Goal: Task Accomplishment & Management: Manage account settings

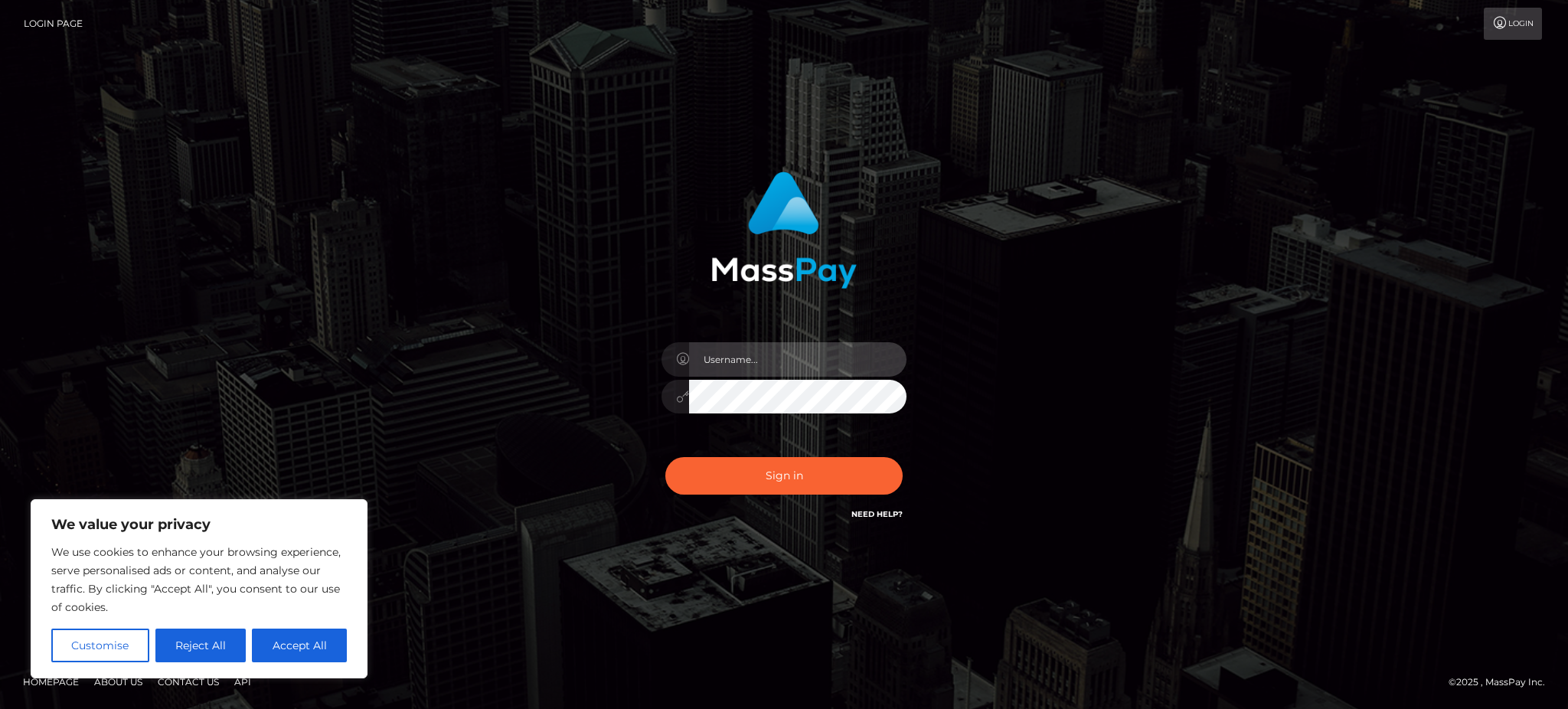
drag, startPoint x: 797, startPoint y: 361, endPoint x: 811, endPoint y: 366, distance: 14.9
click at [797, 361] on input "text" at bounding box center [797, 359] width 217 height 34
type input "Gaizelle"
click at [1107, 388] on div "Gaizelle Sign in" at bounding box center [783, 355] width 873 height 389
click at [824, 350] on input "Gaizelle" at bounding box center [797, 359] width 217 height 34
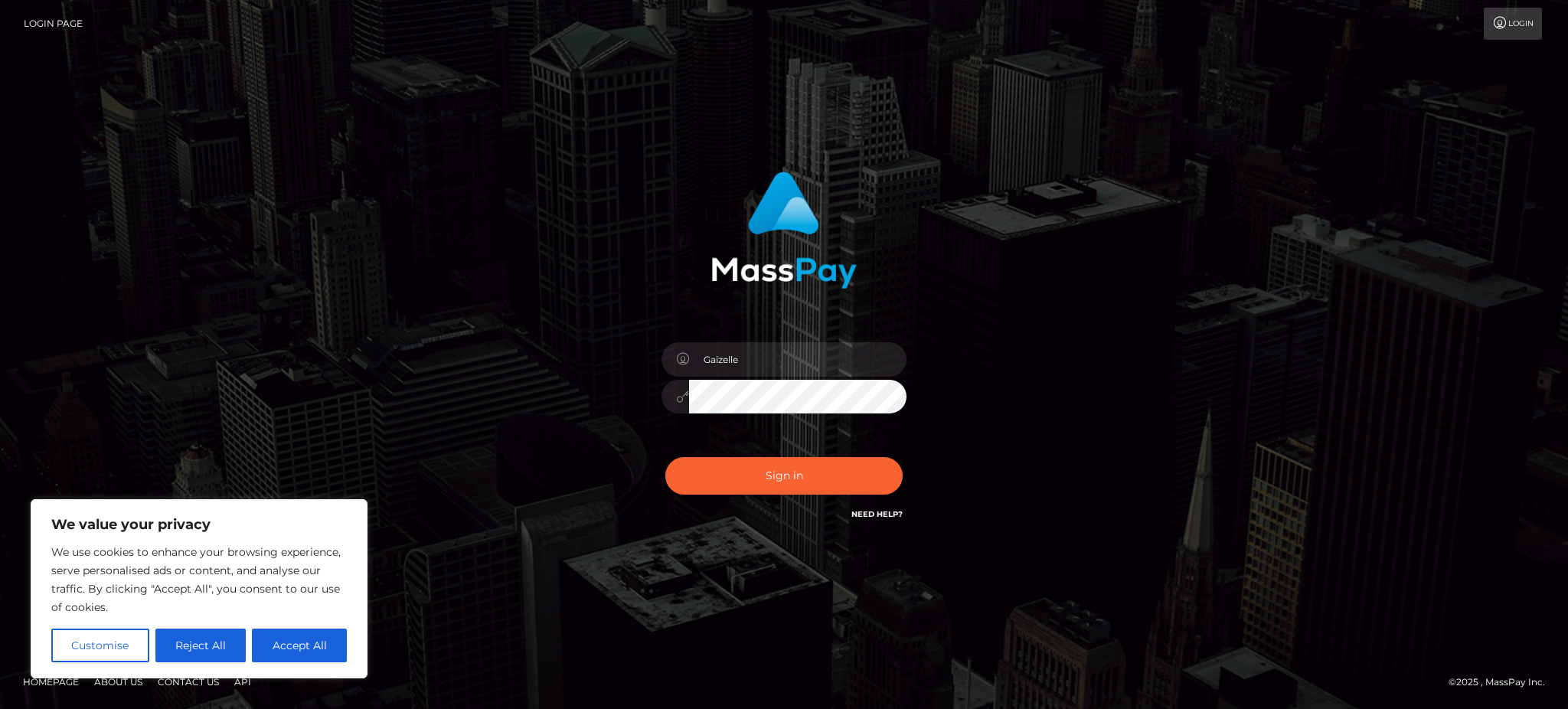
click at [1036, 419] on div "Gaizelle Sign in" at bounding box center [783, 355] width 873 height 389
click at [727, 353] on input "Gaizelle" at bounding box center [797, 359] width 217 height 34
click at [1132, 312] on div "Sign in" at bounding box center [783, 355] width 873 height 389
type input "Gaizelle"
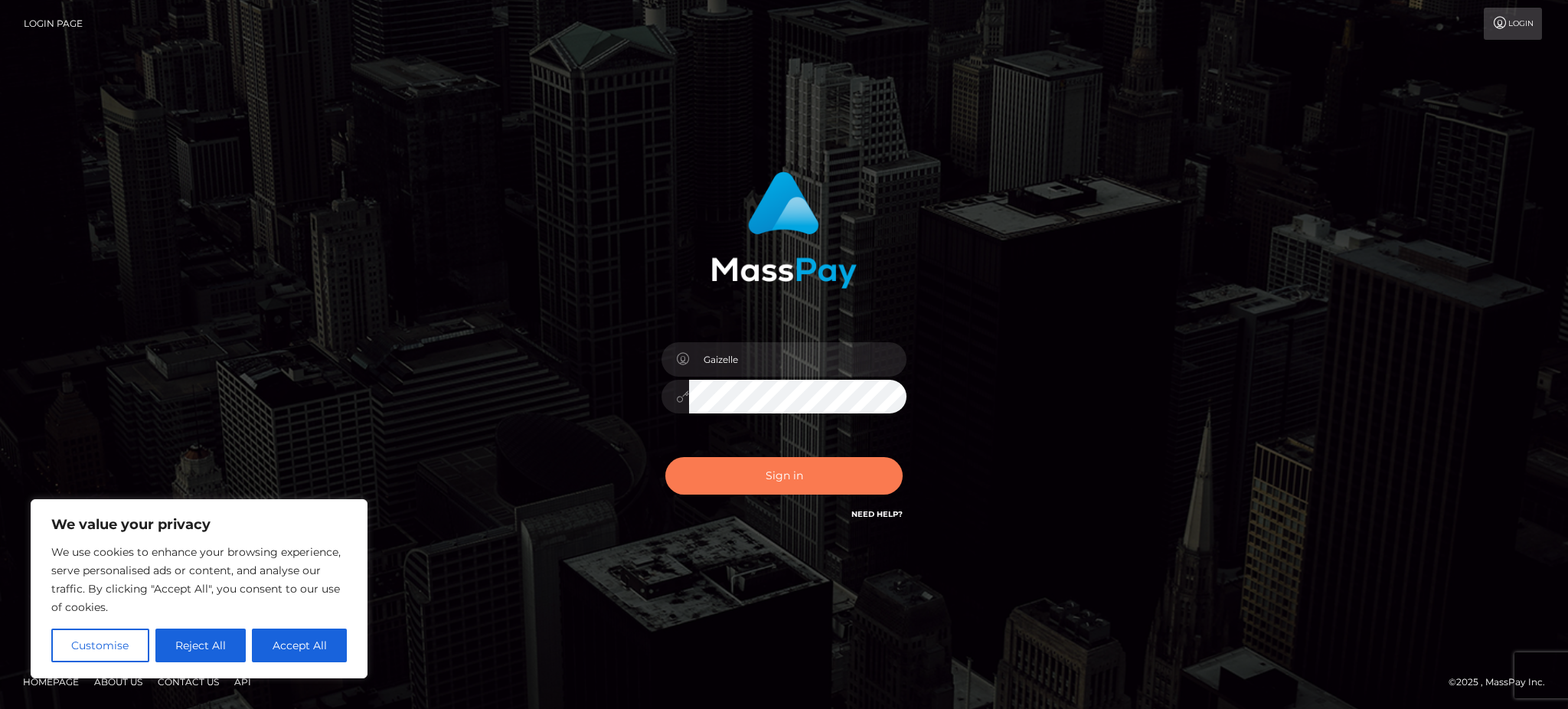
click at [748, 492] on button "Sign in" at bounding box center [783, 476] width 237 height 37
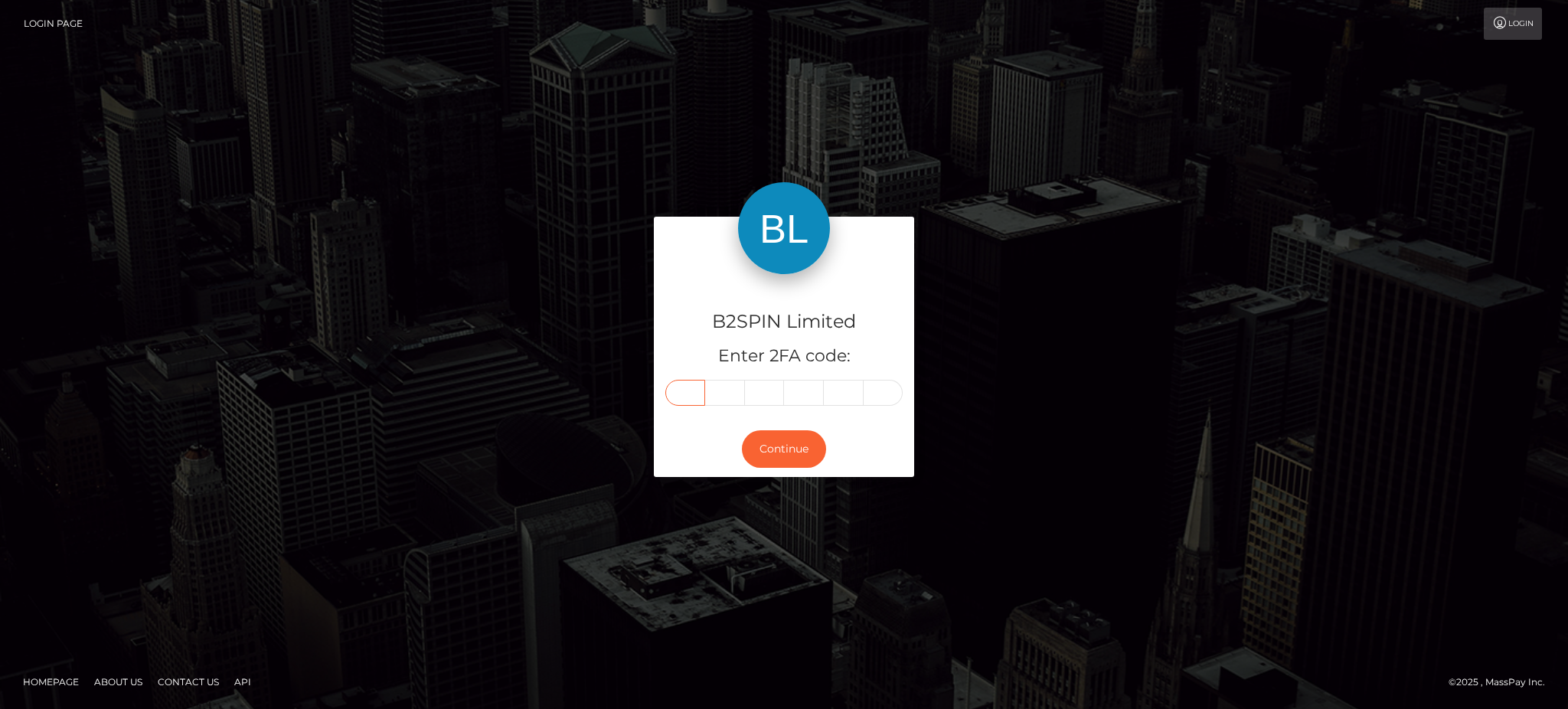
click at [687, 398] on input "text" at bounding box center [685, 392] width 39 height 26
type input "1"
type input "7"
type input "5"
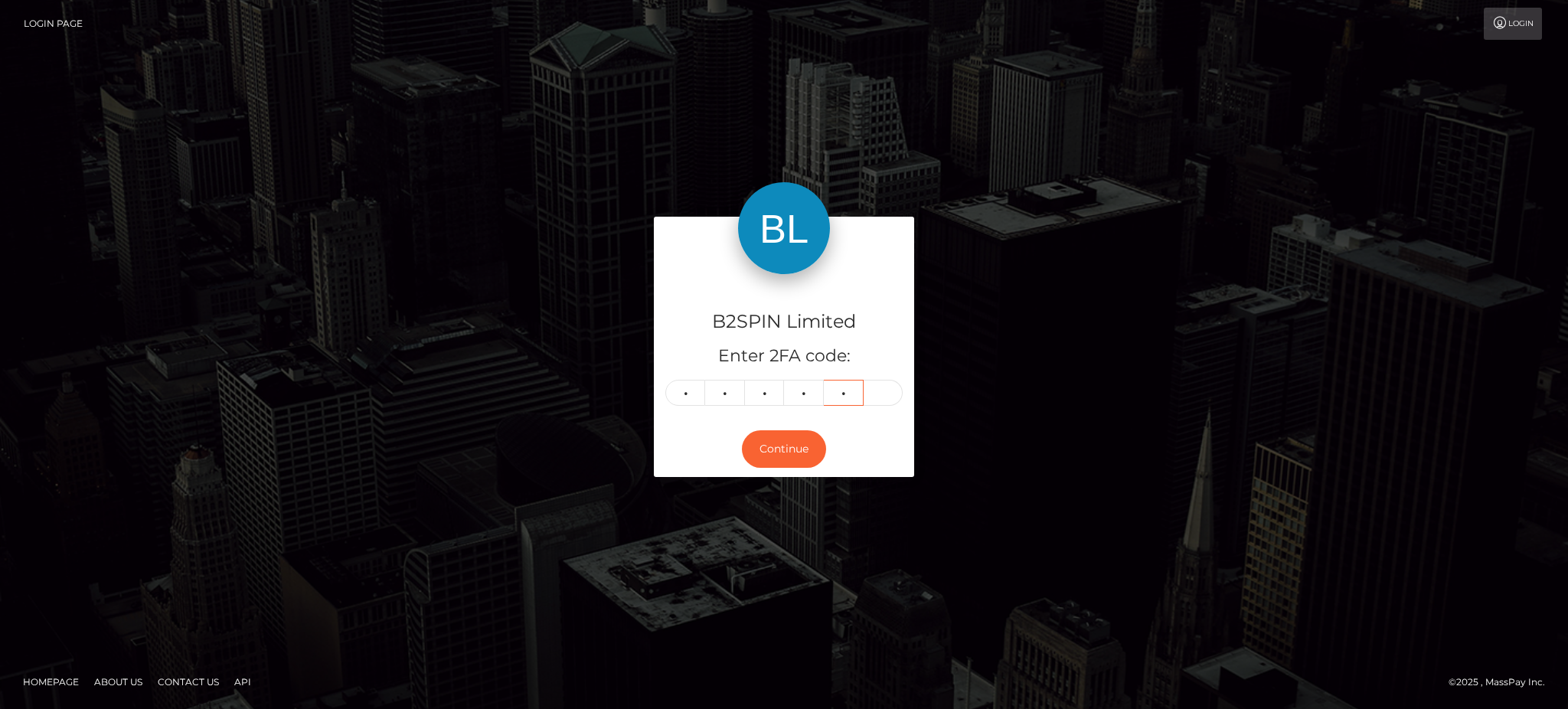
type input "4"
type input "3"
click at [782, 442] on button "Continue" at bounding box center [784, 448] width 85 height 37
